Goal: Transaction & Acquisition: Purchase product/service

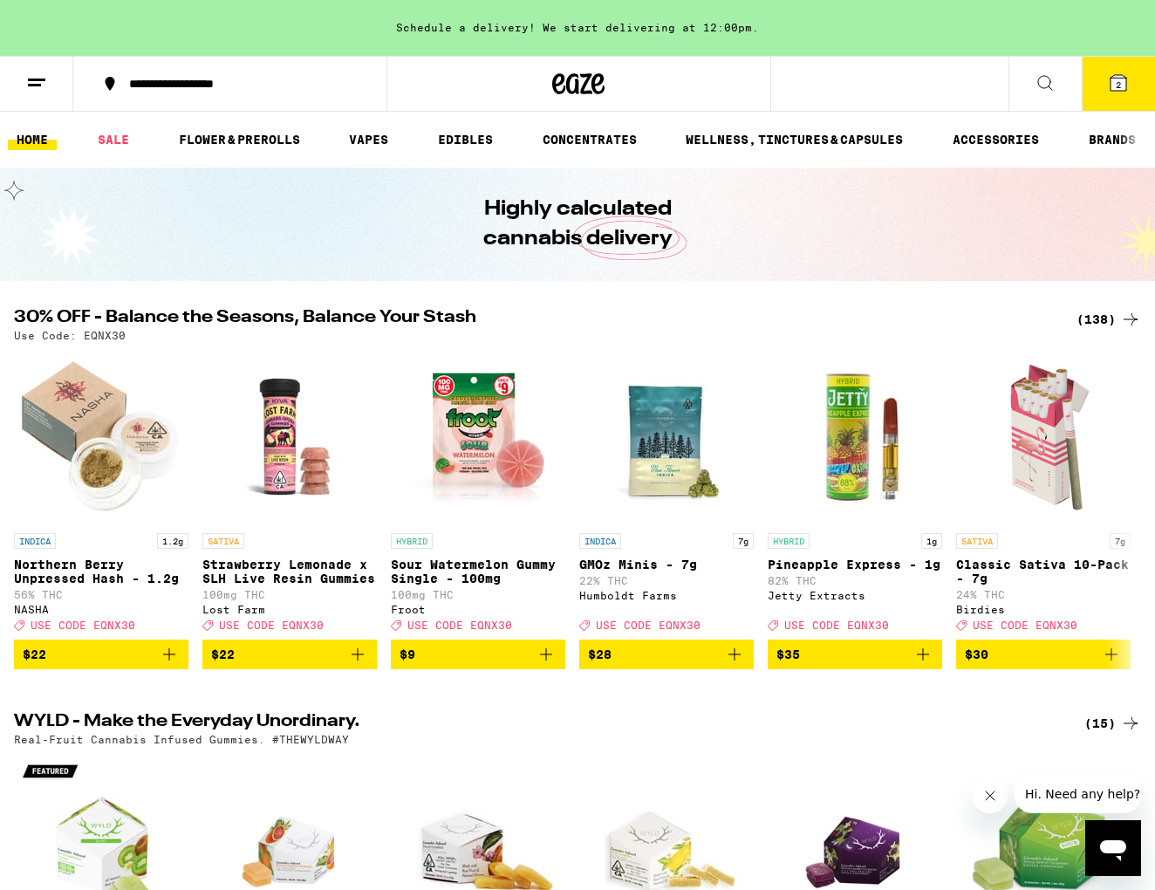
click at [864, 80] on div "**********" at bounding box center [577, 84] width 1155 height 56
click at [844, 93] on div "**********" at bounding box center [577, 84] width 1155 height 56
click at [687, 88] on div at bounding box center [579, 84] width 384 height 56
click at [1047, 79] on icon at bounding box center [1045, 82] width 21 height 21
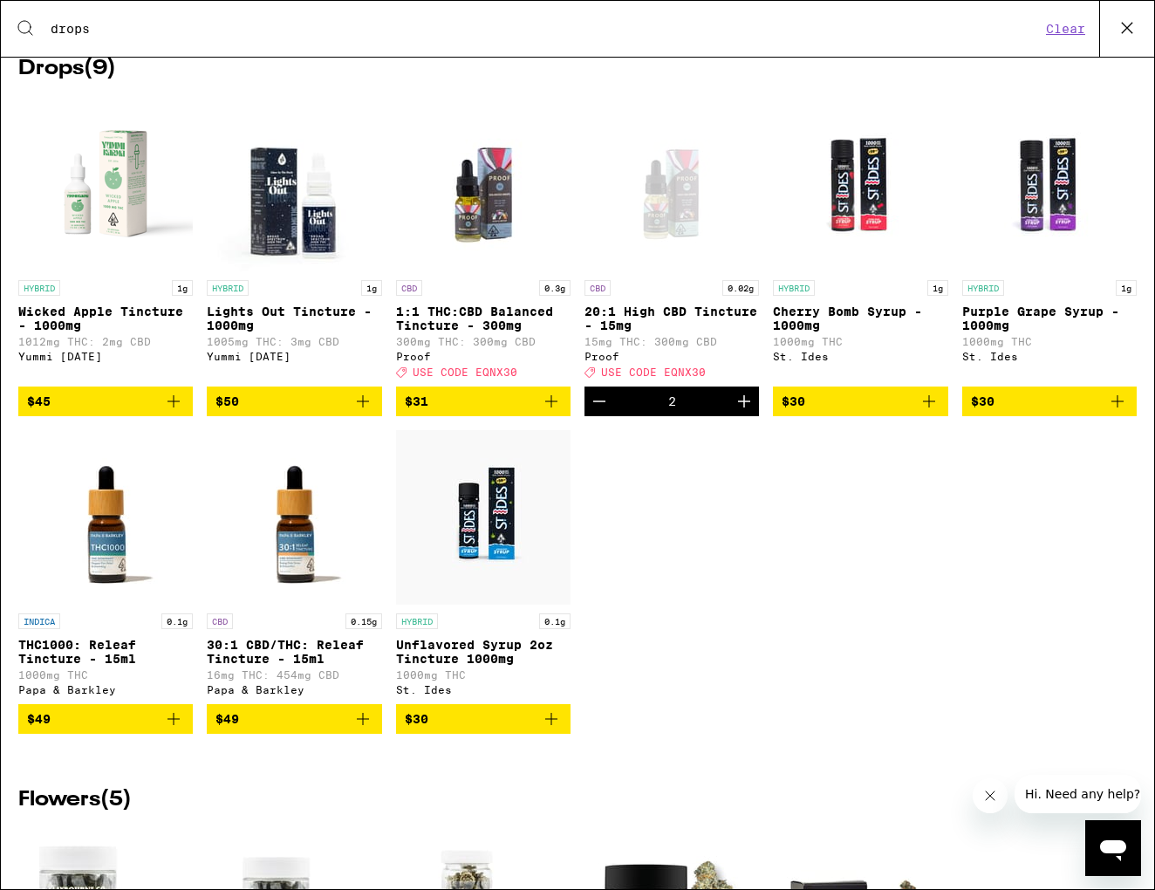
scroll to position [1139, 0]
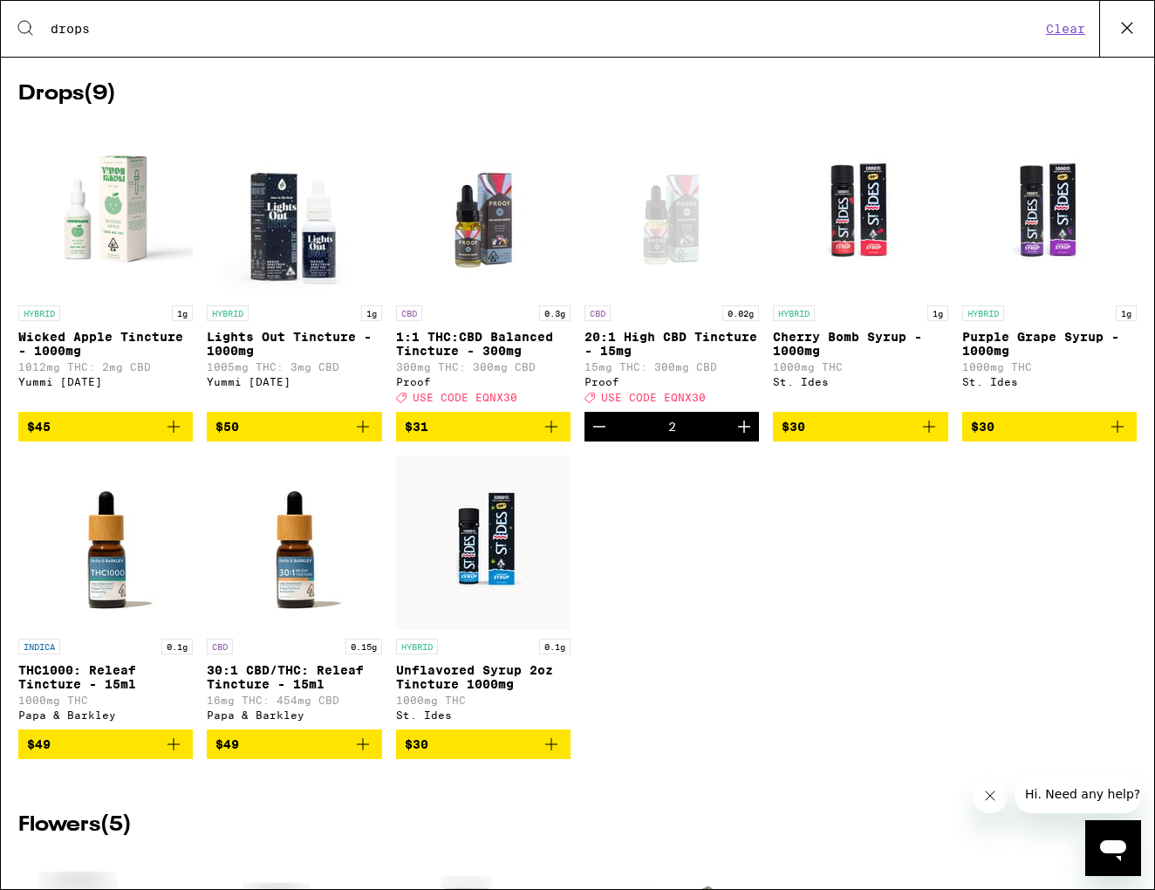
click at [106, 32] on input "drops" at bounding box center [545, 29] width 991 height 16
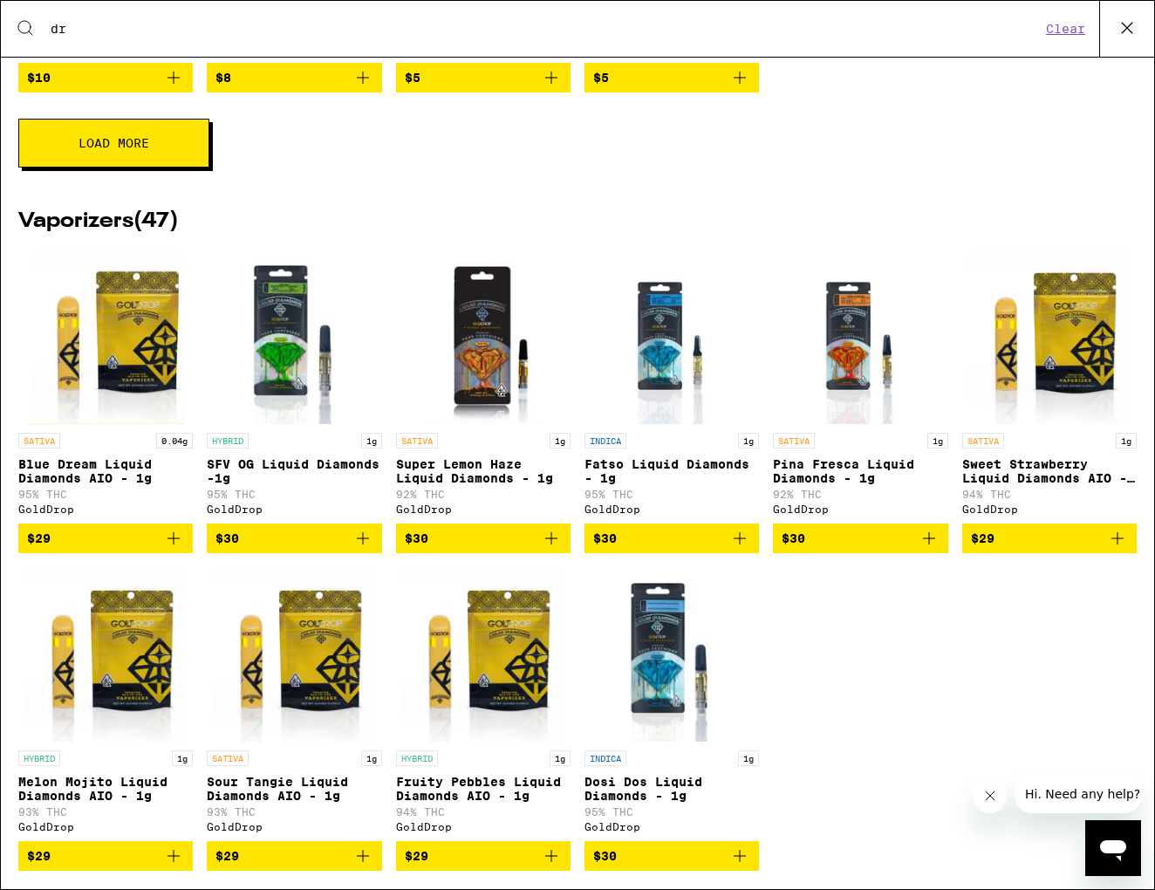
type input "d"
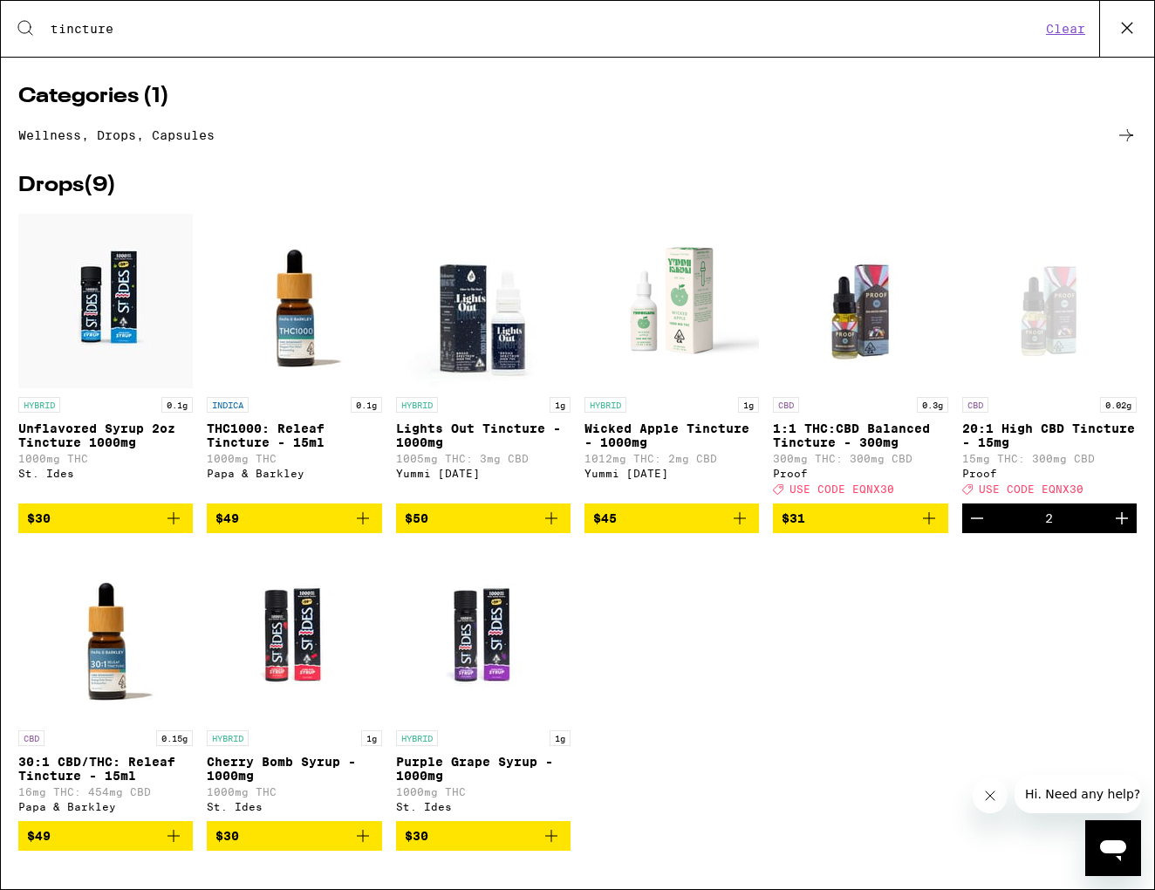
scroll to position [54, 0]
type input "tincture"
click at [858, 514] on span "$31" at bounding box center [860, 518] width 157 height 21
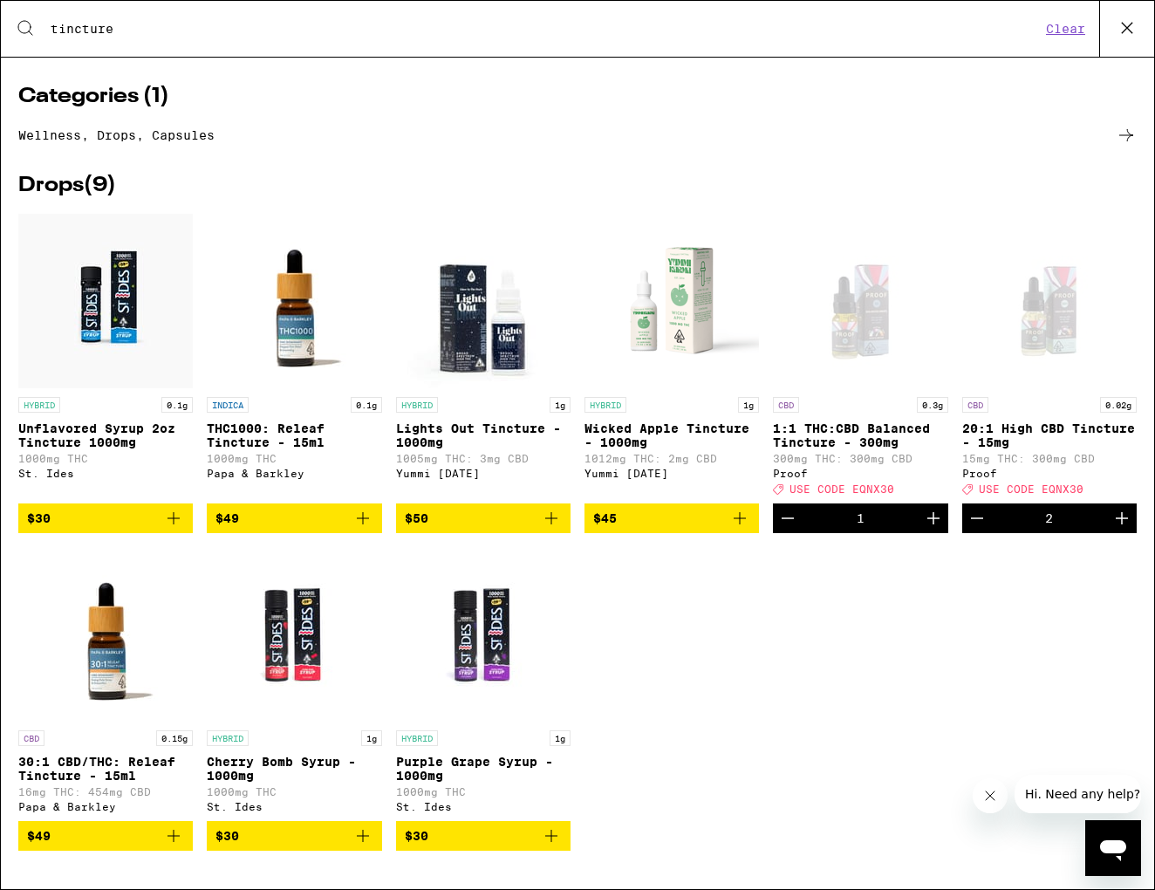
scroll to position [0, 0]
click at [1127, 28] on icon at bounding box center [1127, 28] width 26 height 26
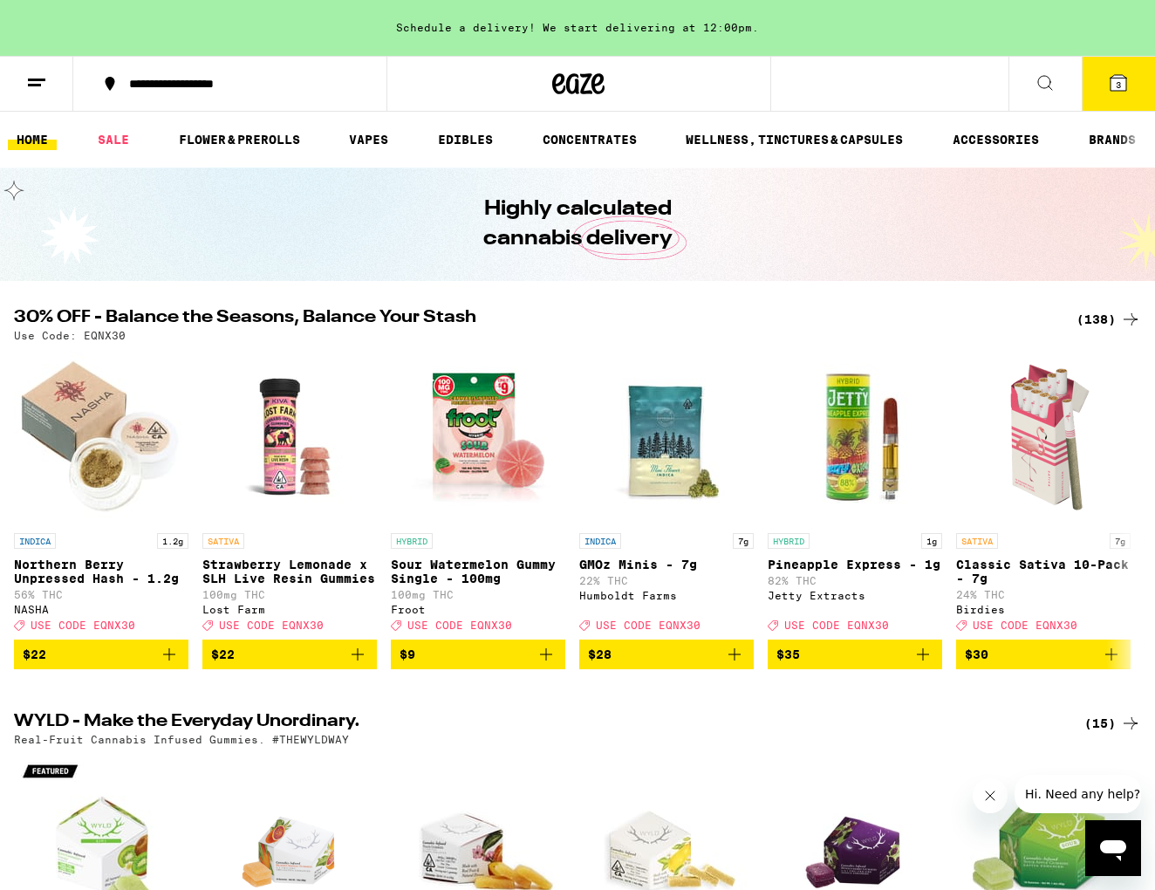
click at [1122, 89] on icon at bounding box center [1119, 83] width 16 height 16
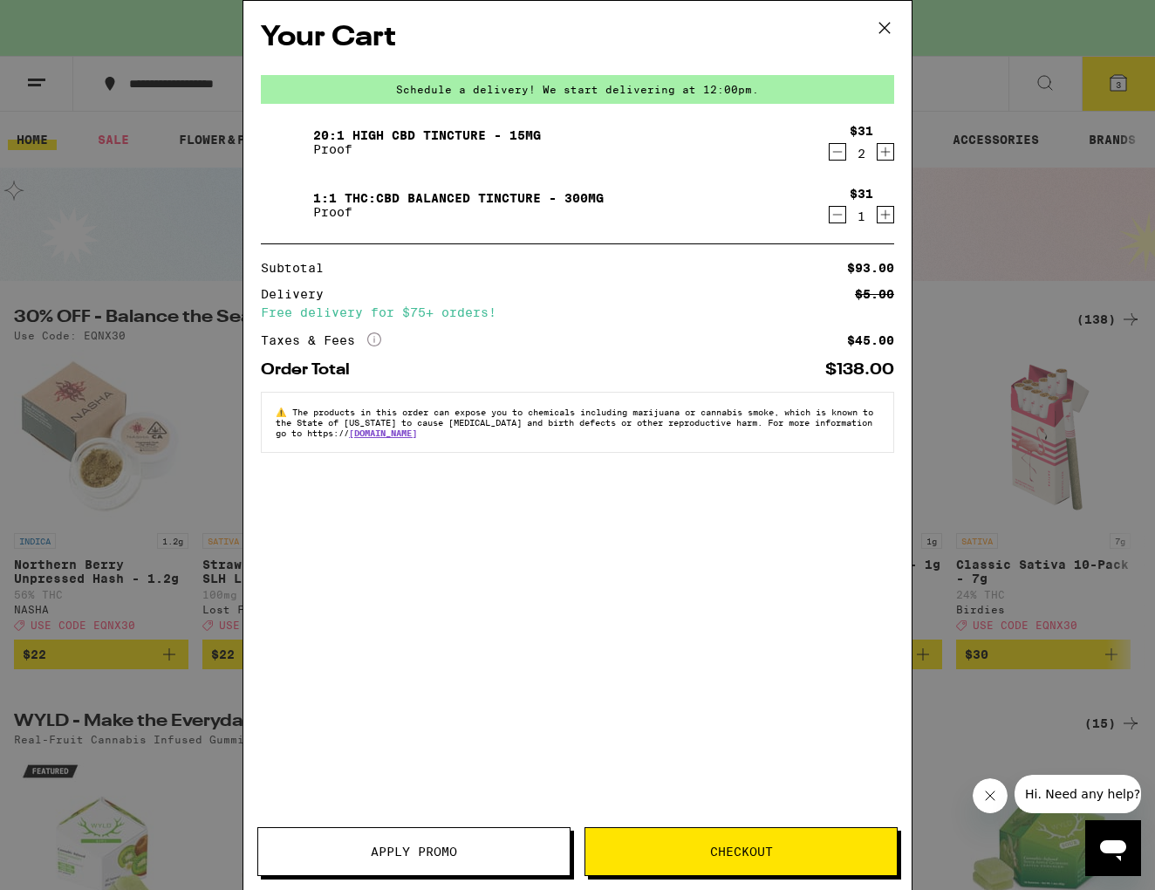
click at [838, 152] on icon "Decrement" at bounding box center [838, 152] width 10 height 0
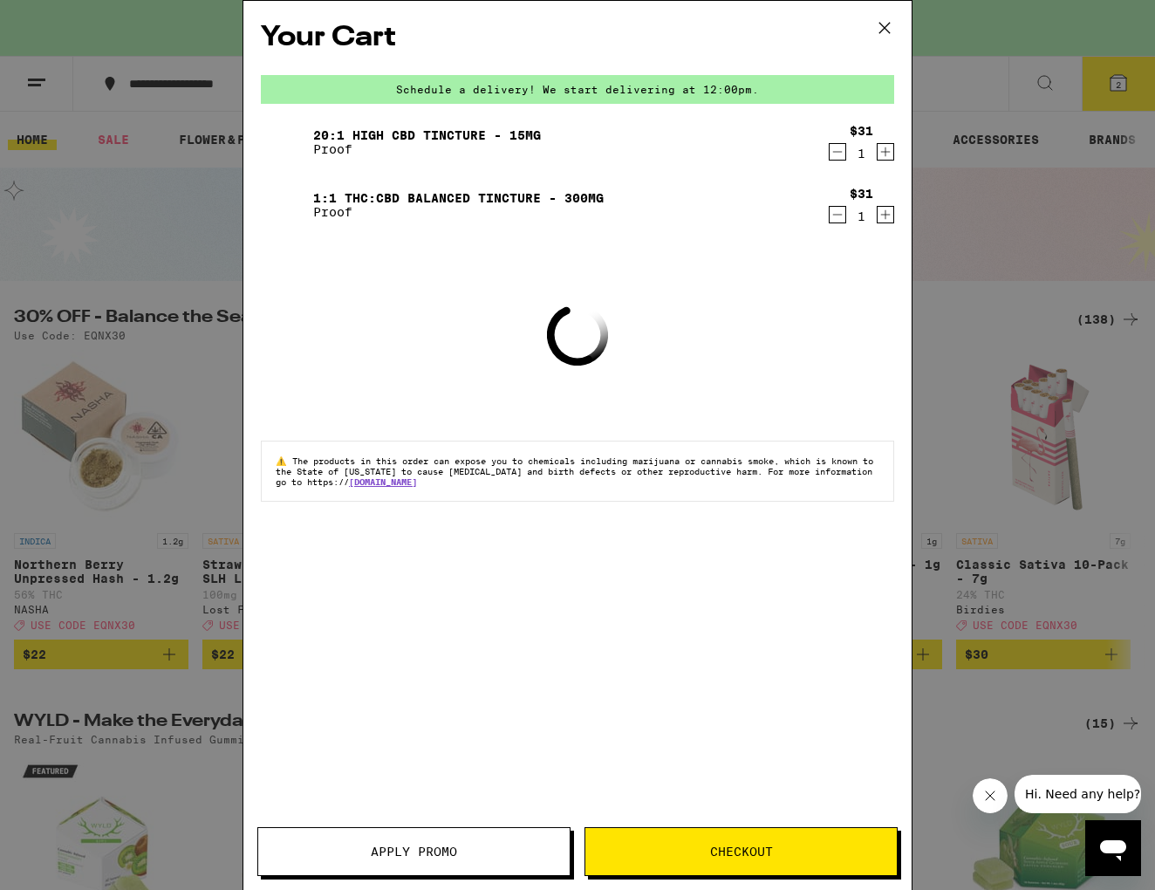
click at [838, 152] on icon "Decrement" at bounding box center [838, 152] width 10 height 0
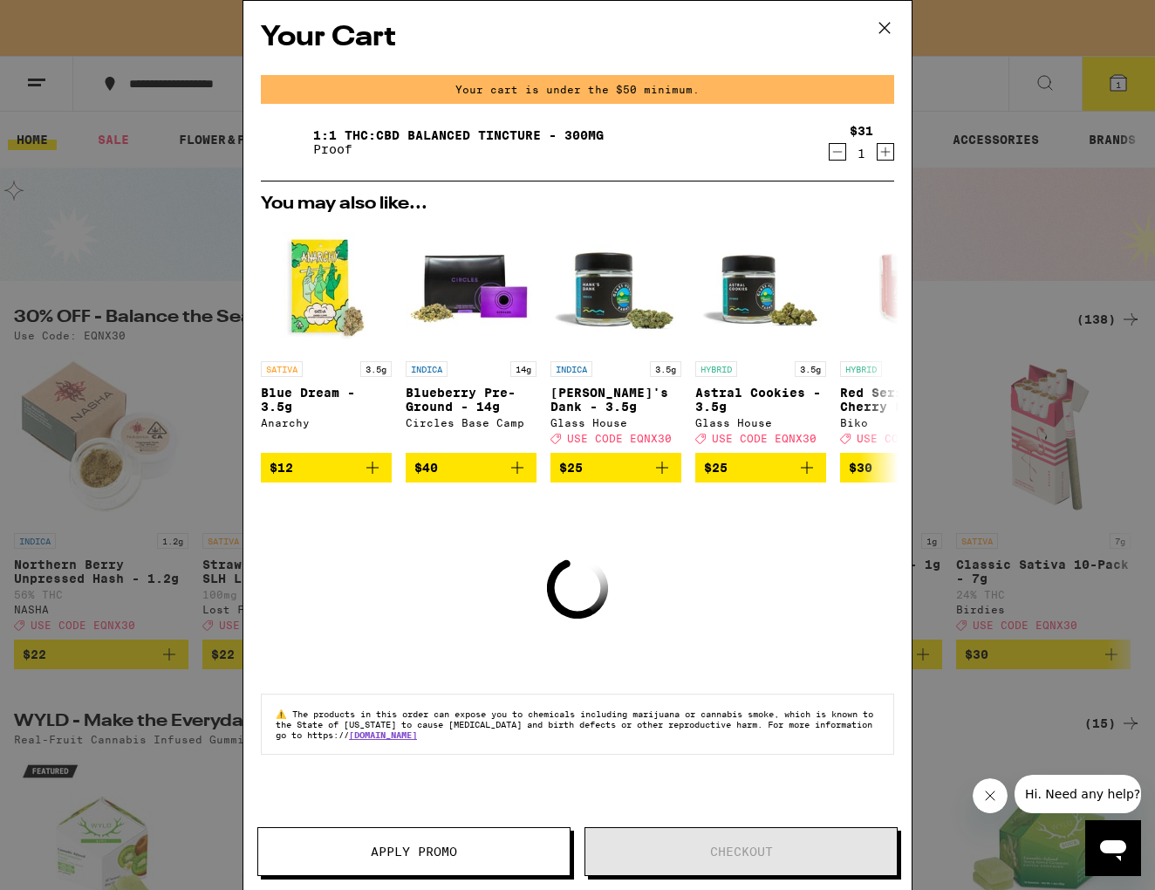
click at [885, 158] on icon "Increment" at bounding box center [886, 151] width 16 height 21
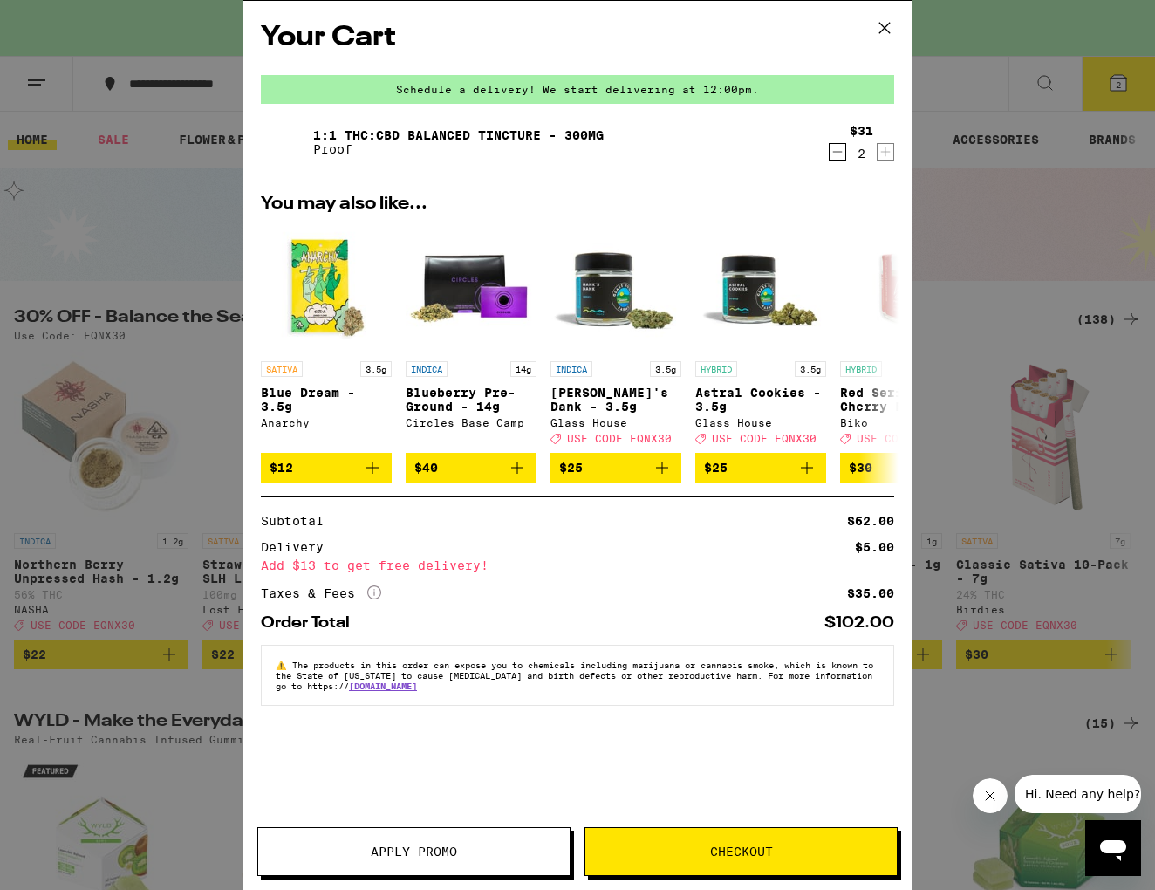
click at [699, 848] on span "Checkout" at bounding box center [742, 852] width 312 height 12
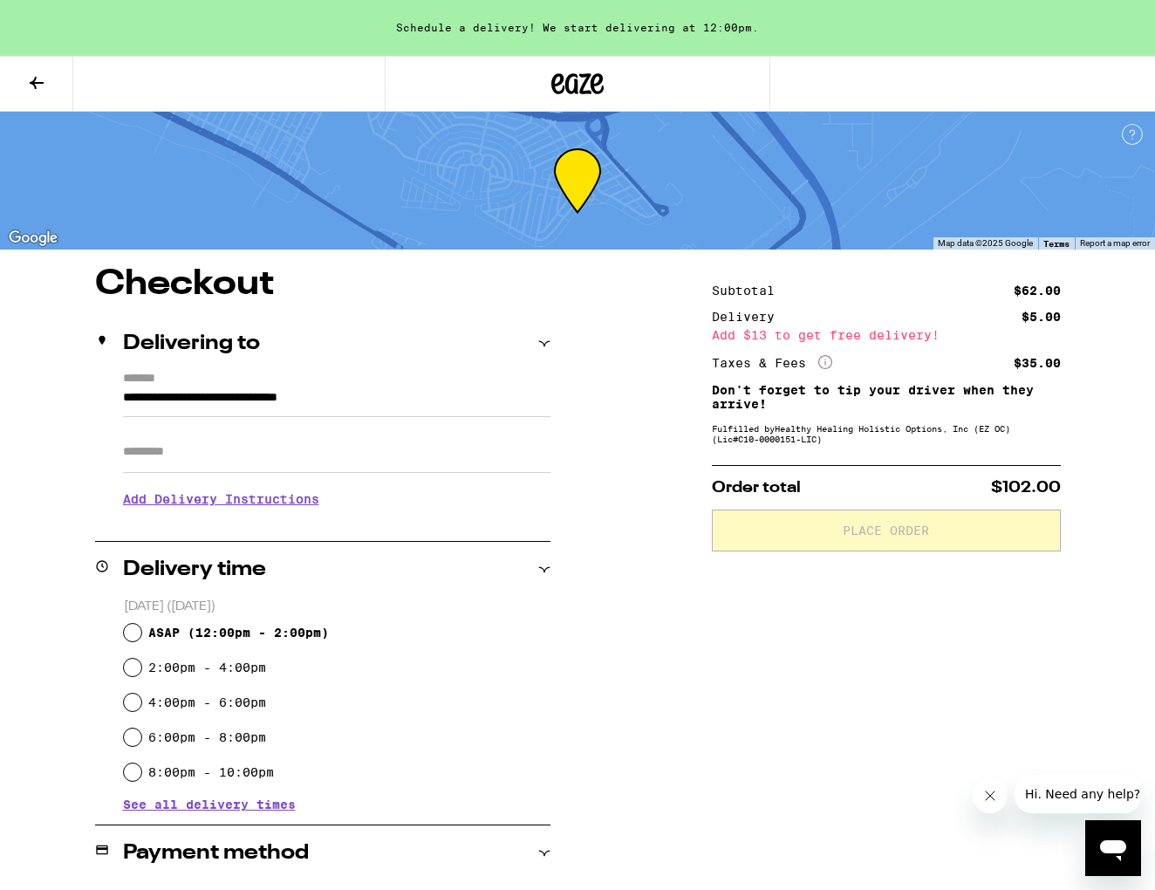
click at [629, 644] on div "**********" at bounding box center [577, 708] width 1155 height 882
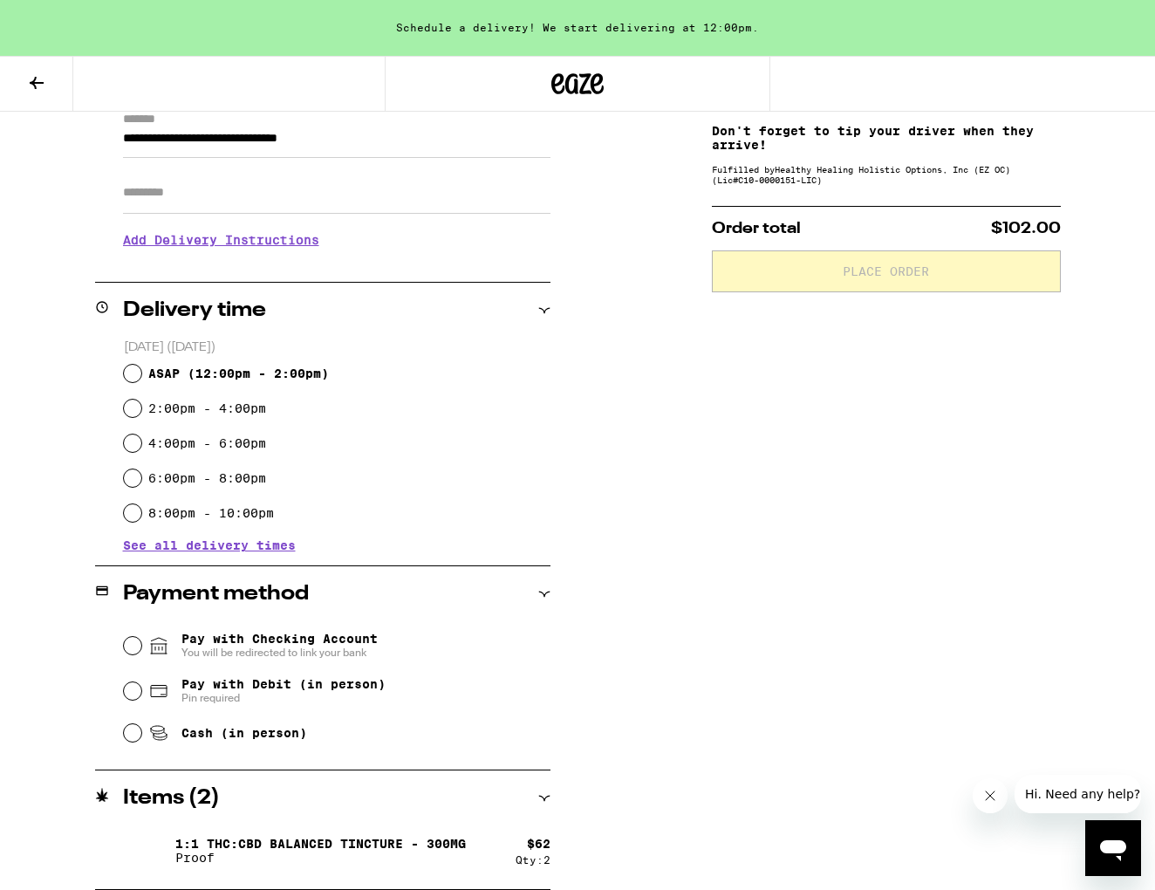
scroll to position [259, 0]
click at [134, 447] on input "4:00pm - 6:00pm" at bounding box center [132, 443] width 17 height 17
radio input "true"
click at [134, 694] on input "Pay with Debit (in person) Pin required" at bounding box center [132, 690] width 17 height 17
radio input "true"
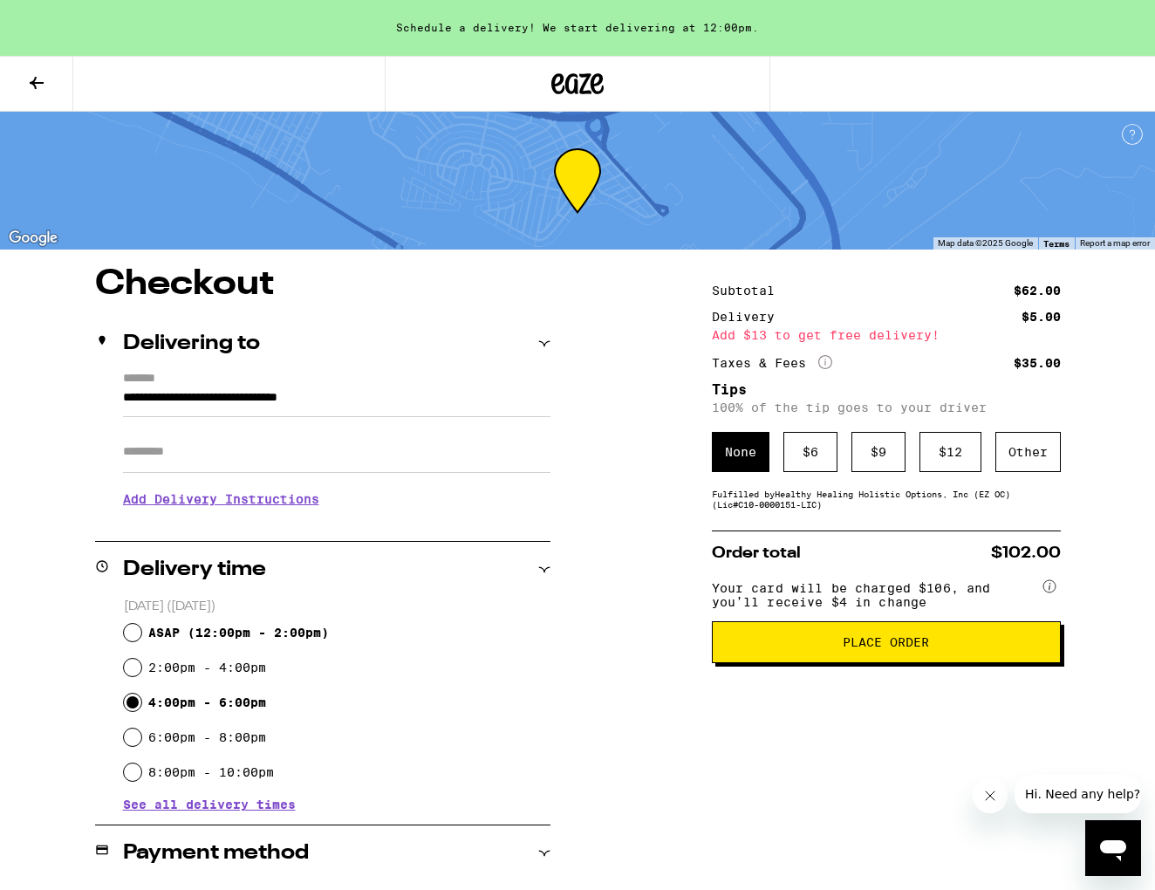
scroll to position [0, 0]
click at [802, 468] on div "$ 6" at bounding box center [811, 452] width 54 height 40
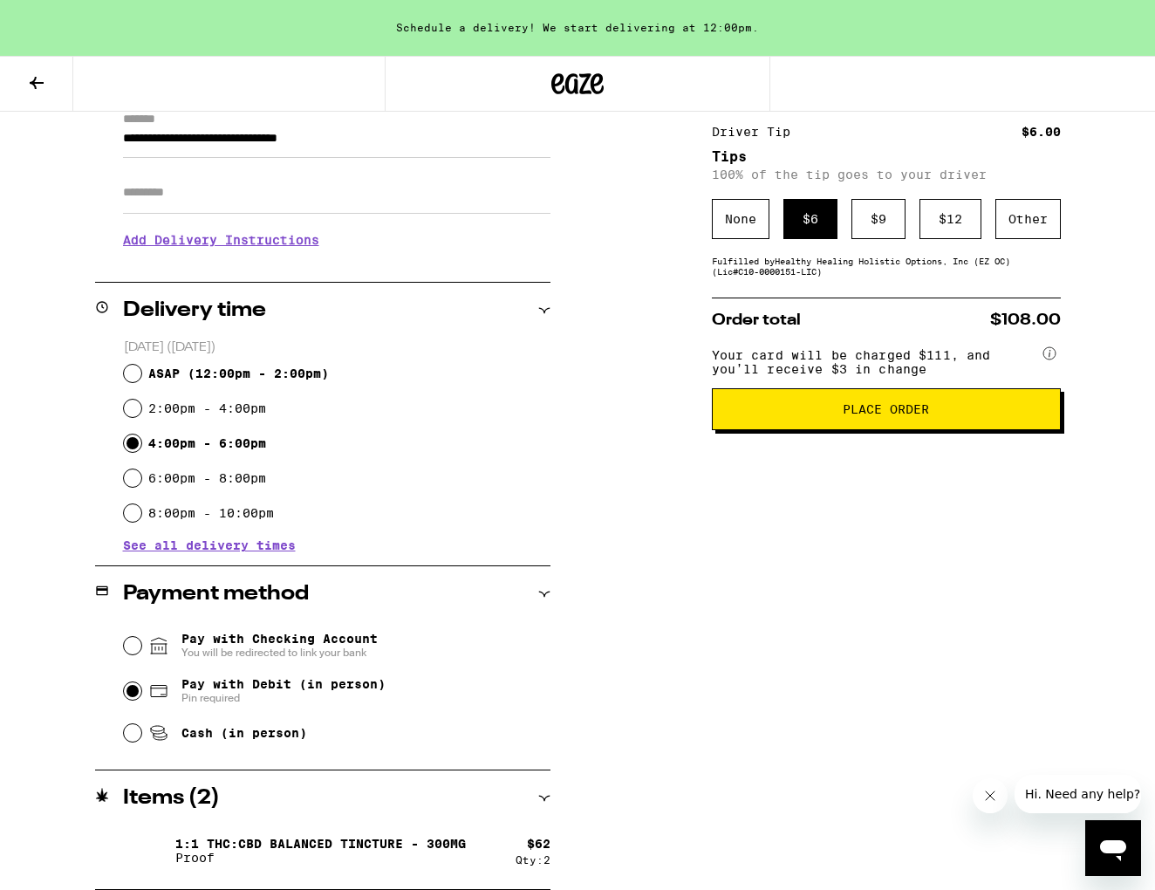
scroll to position [259, 0]
click at [857, 415] on span "Place Order" at bounding box center [886, 409] width 86 height 12
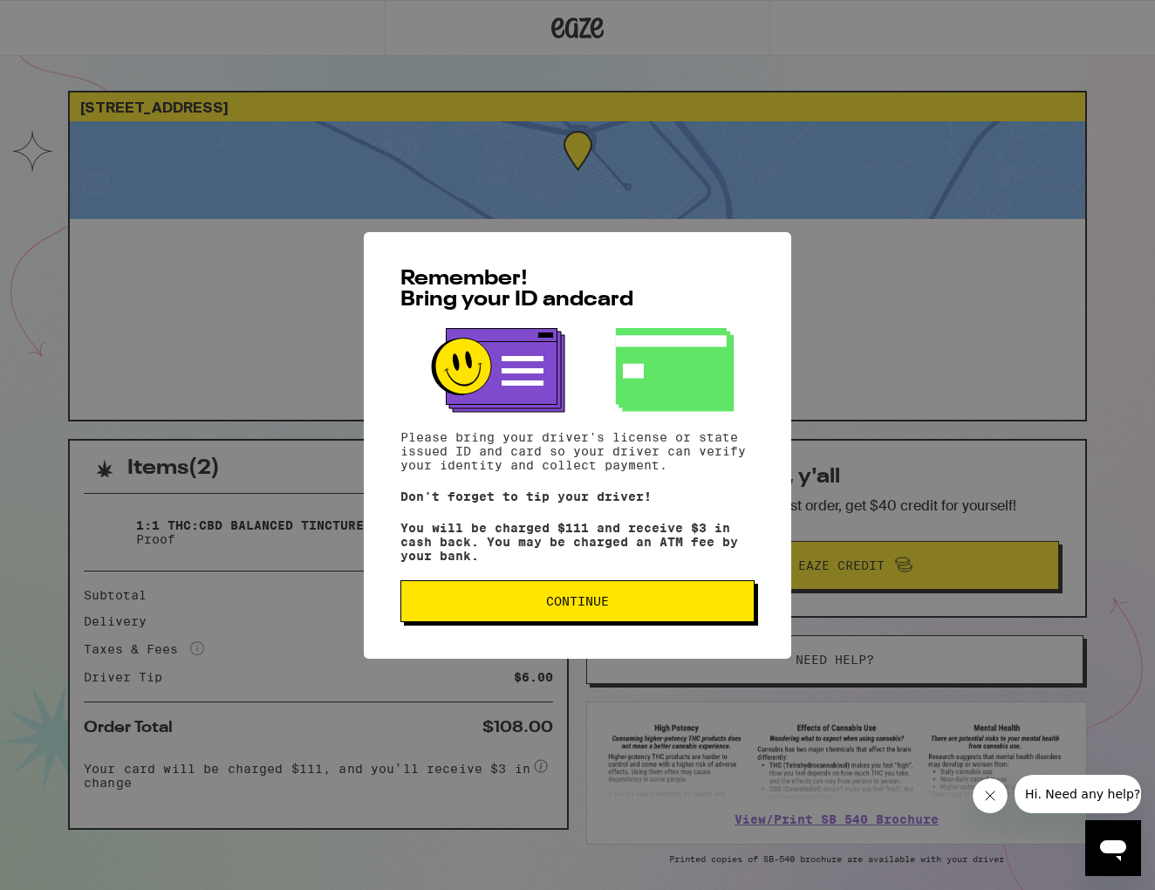
click at [574, 607] on span "Continue" at bounding box center [577, 601] width 63 height 12
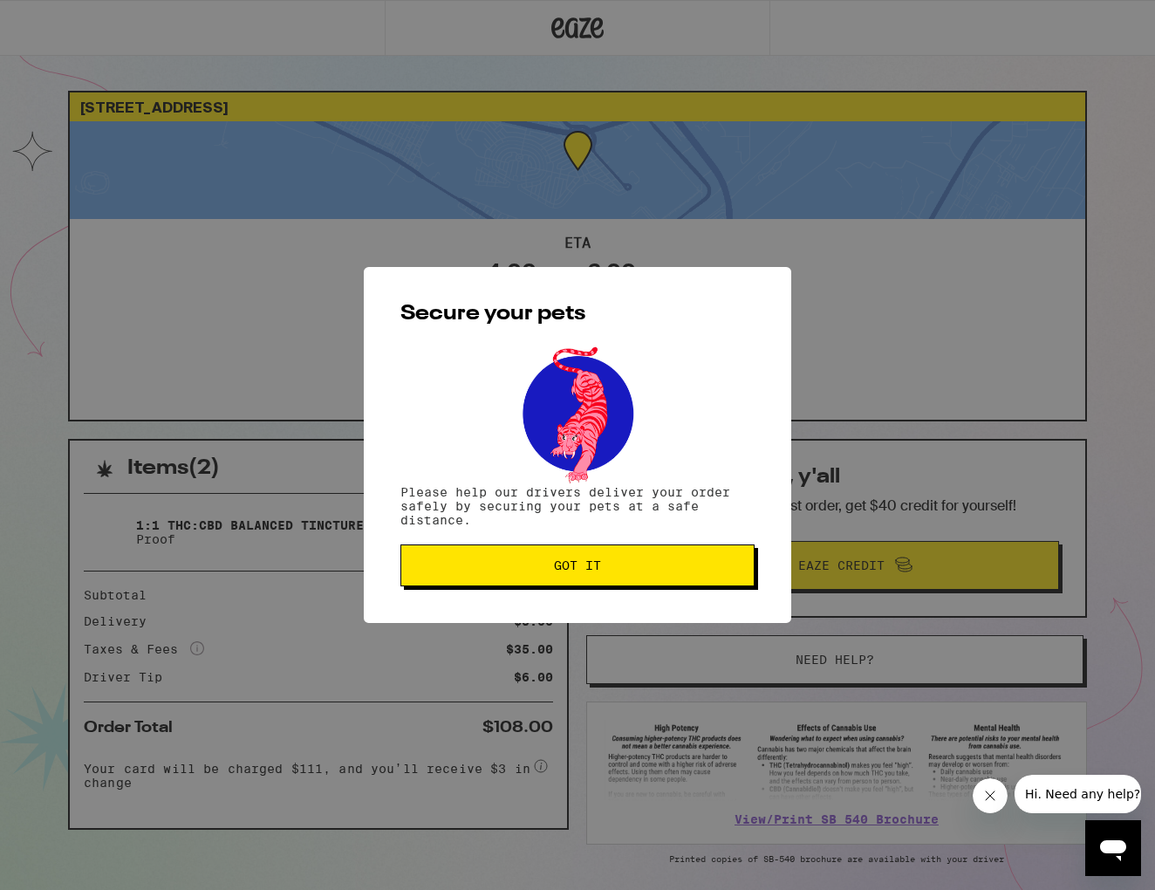
click at [588, 572] on span "Got it" at bounding box center [577, 565] width 47 height 12
